Goal: Obtain resource: Obtain resource

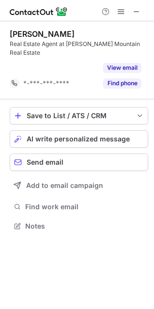
scroll to position [195, 154]
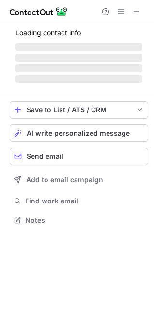
scroll to position [251, 154]
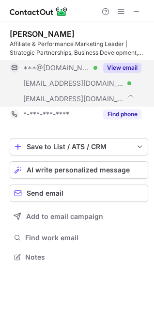
click at [122, 69] on button "View email" at bounding box center [122, 68] width 38 height 10
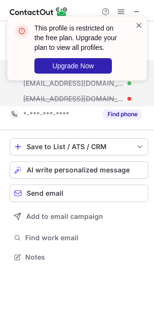
click at [139, 24] on span at bounding box center [139, 25] width 8 height 10
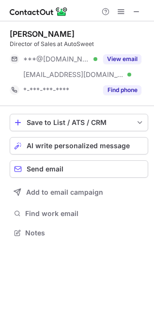
scroll to position [226, 154]
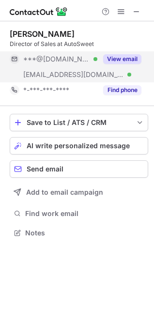
click at [107, 60] on button "View email" at bounding box center [122, 59] width 38 height 10
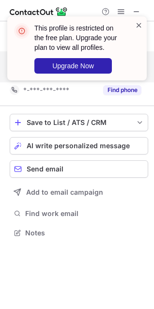
click at [140, 22] on span at bounding box center [139, 25] width 8 height 10
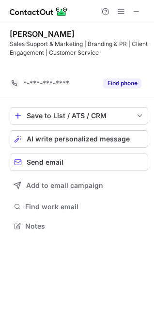
scroll to position [204, 154]
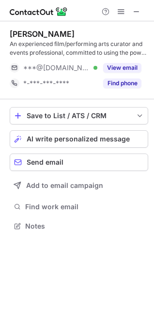
scroll to position [220, 154]
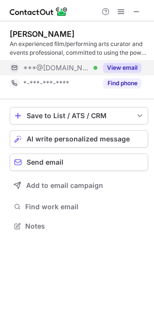
click at [105, 66] on button "View email" at bounding box center [122, 68] width 38 height 10
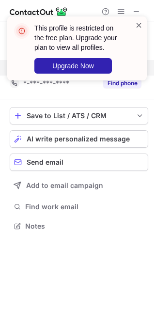
click at [137, 23] on span at bounding box center [139, 25] width 8 height 10
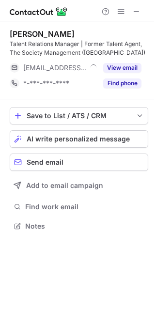
scroll to position [220, 154]
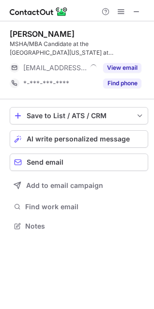
scroll to position [220, 154]
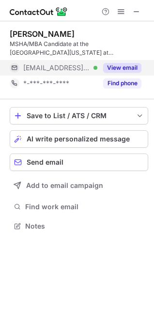
click at [109, 68] on button "View email" at bounding box center [122, 68] width 38 height 10
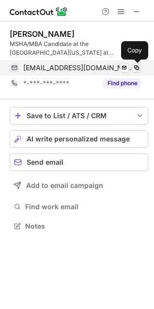
click at [136, 67] on span at bounding box center [137, 68] width 8 height 8
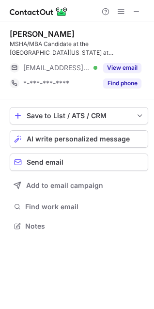
scroll to position [220, 154]
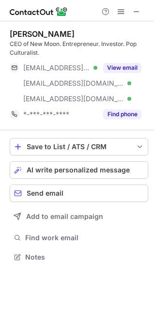
scroll to position [251, 154]
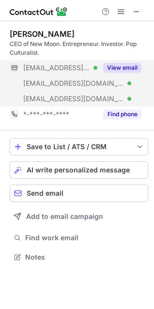
click at [114, 69] on button "View email" at bounding box center [122, 68] width 38 height 10
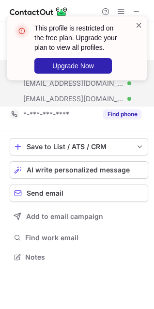
click at [141, 23] on span at bounding box center [139, 25] width 8 height 10
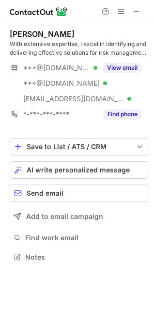
scroll to position [251, 154]
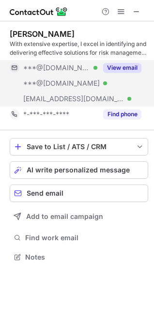
click at [109, 63] on button "View email" at bounding box center [122, 68] width 38 height 10
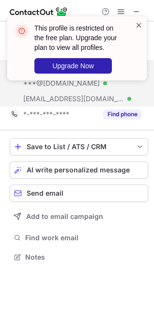
click at [140, 21] on span at bounding box center [139, 25] width 8 height 10
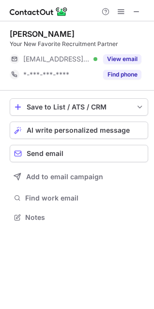
scroll to position [211, 154]
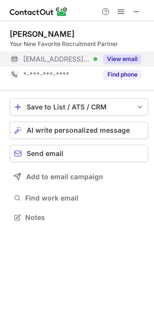
click at [112, 60] on button "View email" at bounding box center [122, 59] width 38 height 10
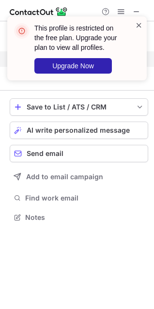
click at [139, 24] on span at bounding box center [139, 25] width 8 height 10
